Goal: Task Accomplishment & Management: Use online tool/utility

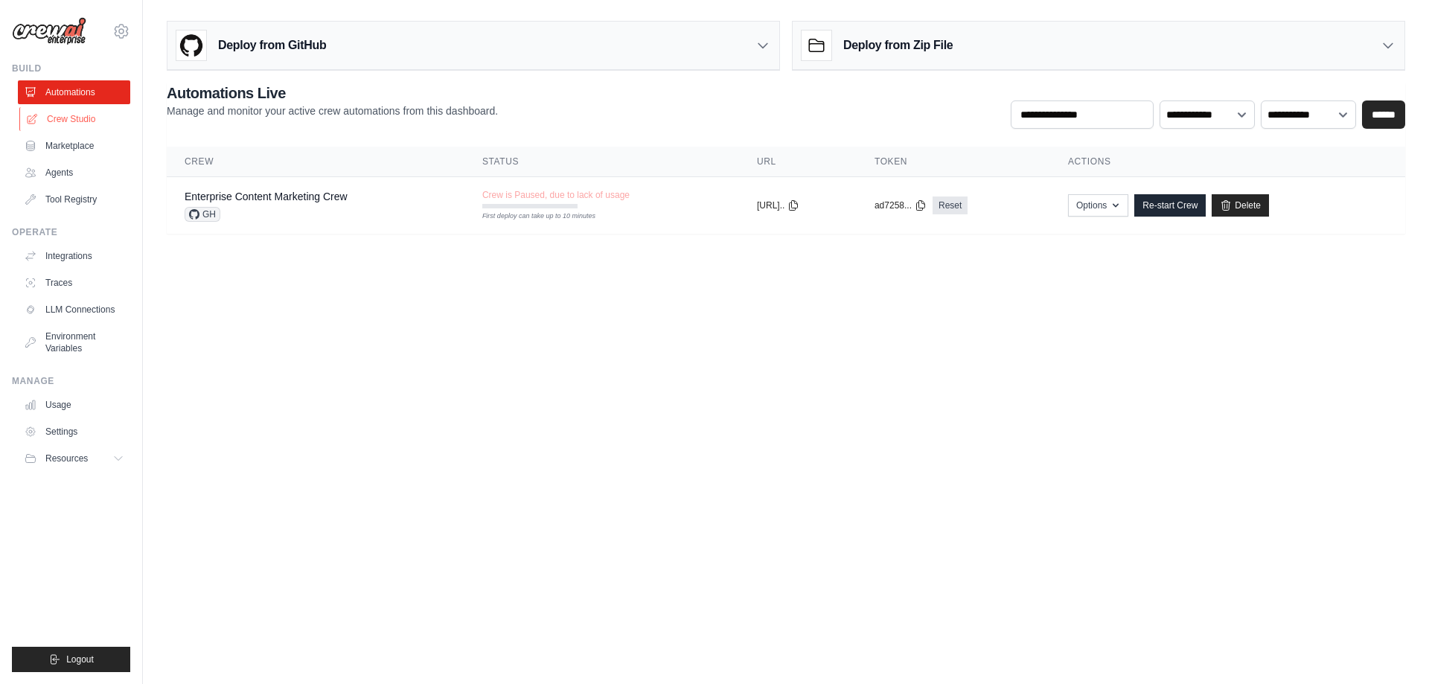
click at [86, 117] on link "Crew Studio" at bounding box center [75, 119] width 112 height 24
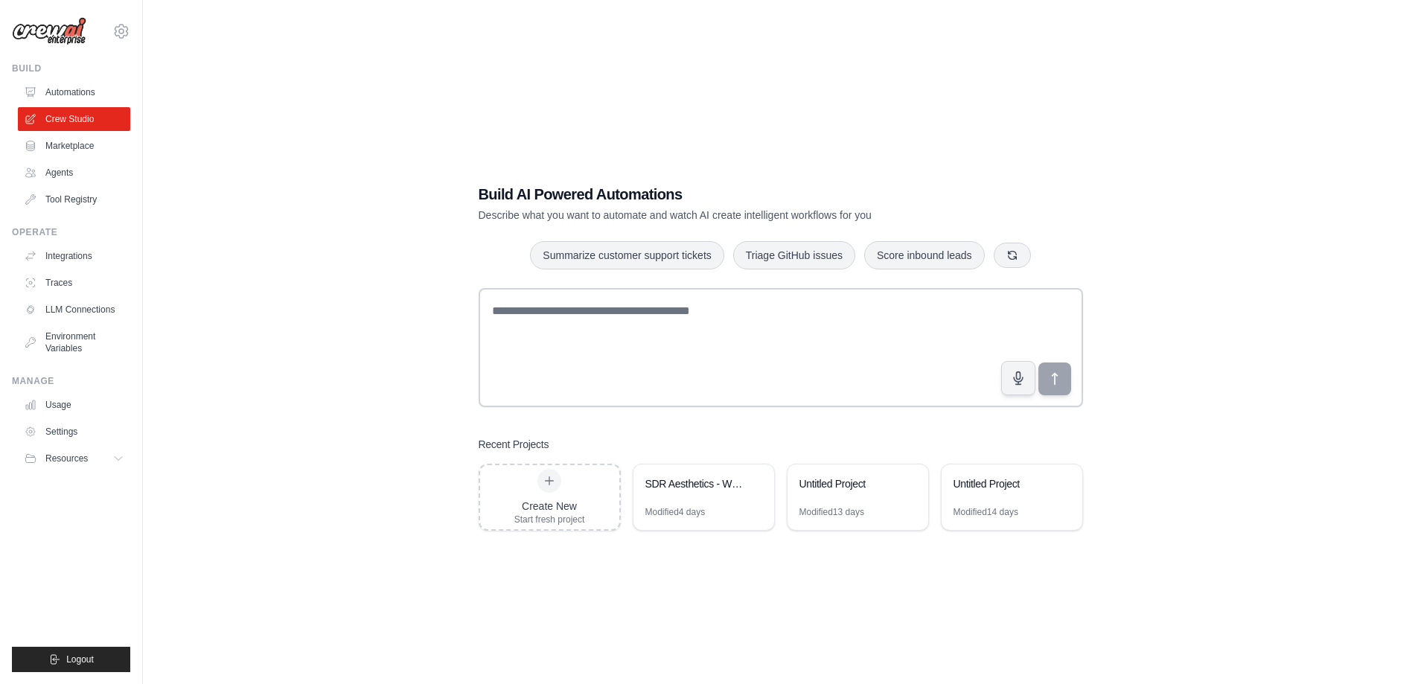
click at [261, 264] on div "Build AI Powered Automations Describe what you want to automate and watch AI cr…" at bounding box center [781, 357] width 1228 height 684
drag, startPoint x: 297, startPoint y: 350, endPoint x: 285, endPoint y: 333, distance: 20.9
click at [297, 349] on div "Build AI Powered Automations Describe what you want to automate and watch AI cr…" at bounding box center [781, 357] width 1228 height 684
click at [272, 235] on div "Build AI Powered Automations Describe what you want to automate and watch AI cr…" at bounding box center [781, 357] width 1228 height 684
